Goal: Find specific page/section: Find specific page/section

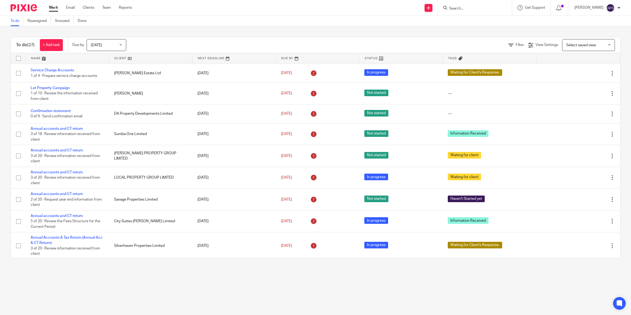
click at [466, 10] on input "Search" at bounding box center [473, 8] width 48 height 5
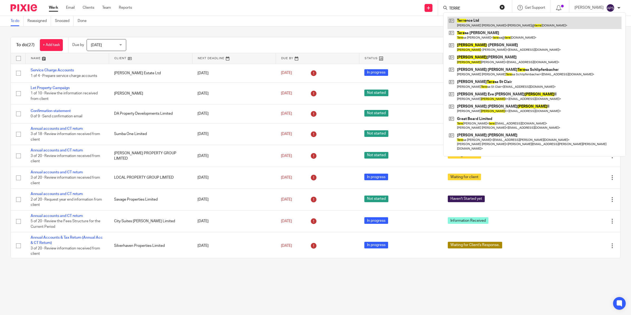
type input "TERRE"
click at [460, 27] on link at bounding box center [535, 23] width 174 height 12
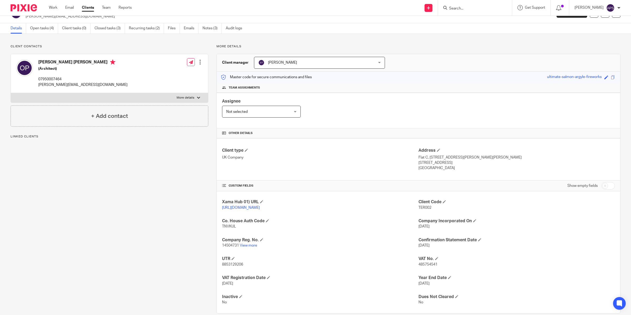
scroll to position [21, 0]
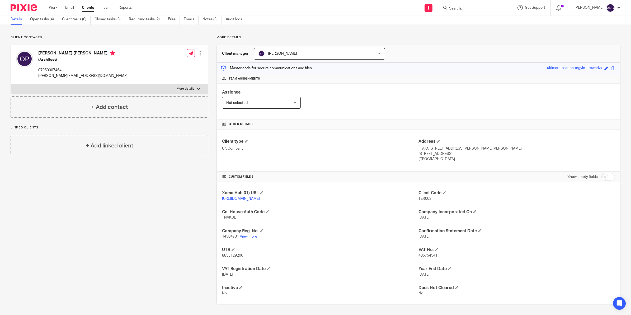
drag, startPoint x: 415, startPoint y: 216, endPoint x: 444, endPoint y: 217, distance: 29.4
click at [444, 217] on div "Xama Hub 01) URL [URL][DOMAIN_NAME] Client Code TER002 Co. House Auth Code TNVK…" at bounding box center [419, 243] width 404 height 122
click at [453, 66] on div "Master code for secure communications and files ultimate-salmon-argyle-firework…" at bounding box center [419, 68] width 404 height 11
